Goal: Transaction & Acquisition: Download file/media

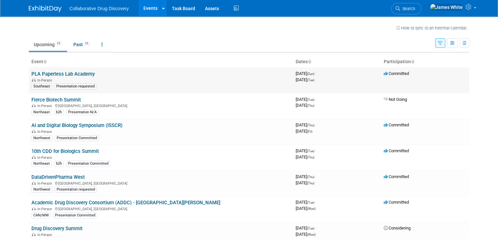
click at [62, 74] on link "PLA Paperless Lab Academy" at bounding box center [62, 74] width 63 height 6
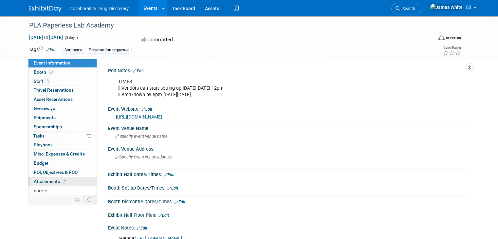
click at [69, 181] on link "2 Attachments 2" at bounding box center [62, 181] width 68 height 9
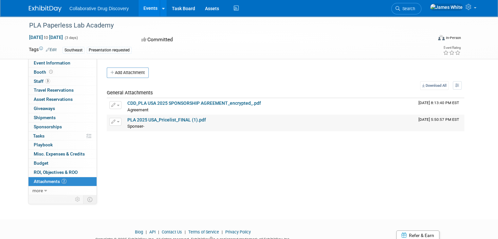
click at [170, 121] on link "PLA 2025 USA_Pricelist_FINAL (1).pdf" at bounding box center [166, 119] width 79 height 5
click at [215, 105] on link "CDD_PLA USA 2025 SPONSORSHIP AGREEMENT_encrypted_.pdf" at bounding box center [194, 103] width 134 height 5
